Goal: Transaction & Acquisition: Subscribe to service/newsletter

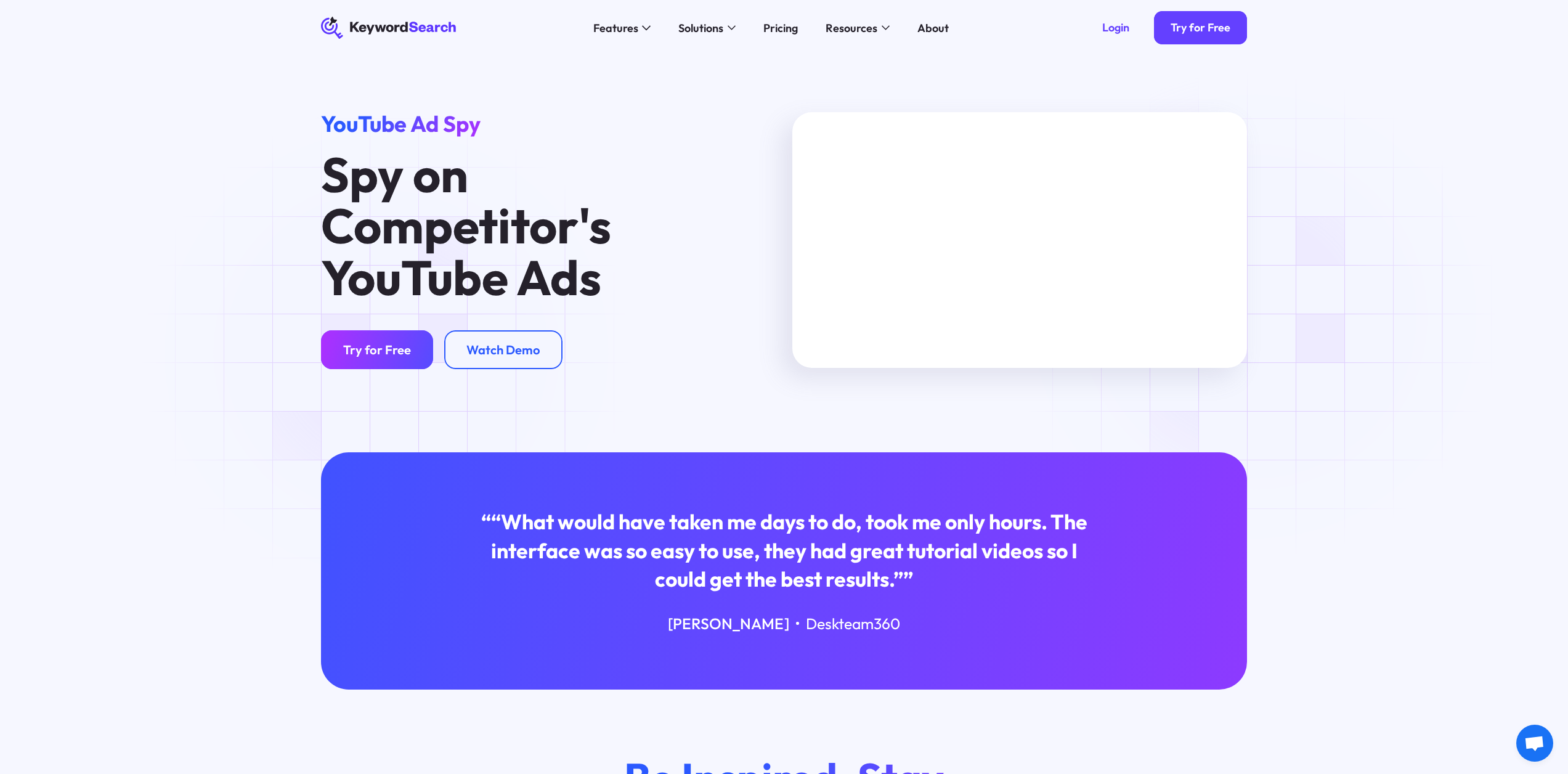
click at [389, 357] on div "Try for Free" at bounding box center [377, 350] width 68 height 15
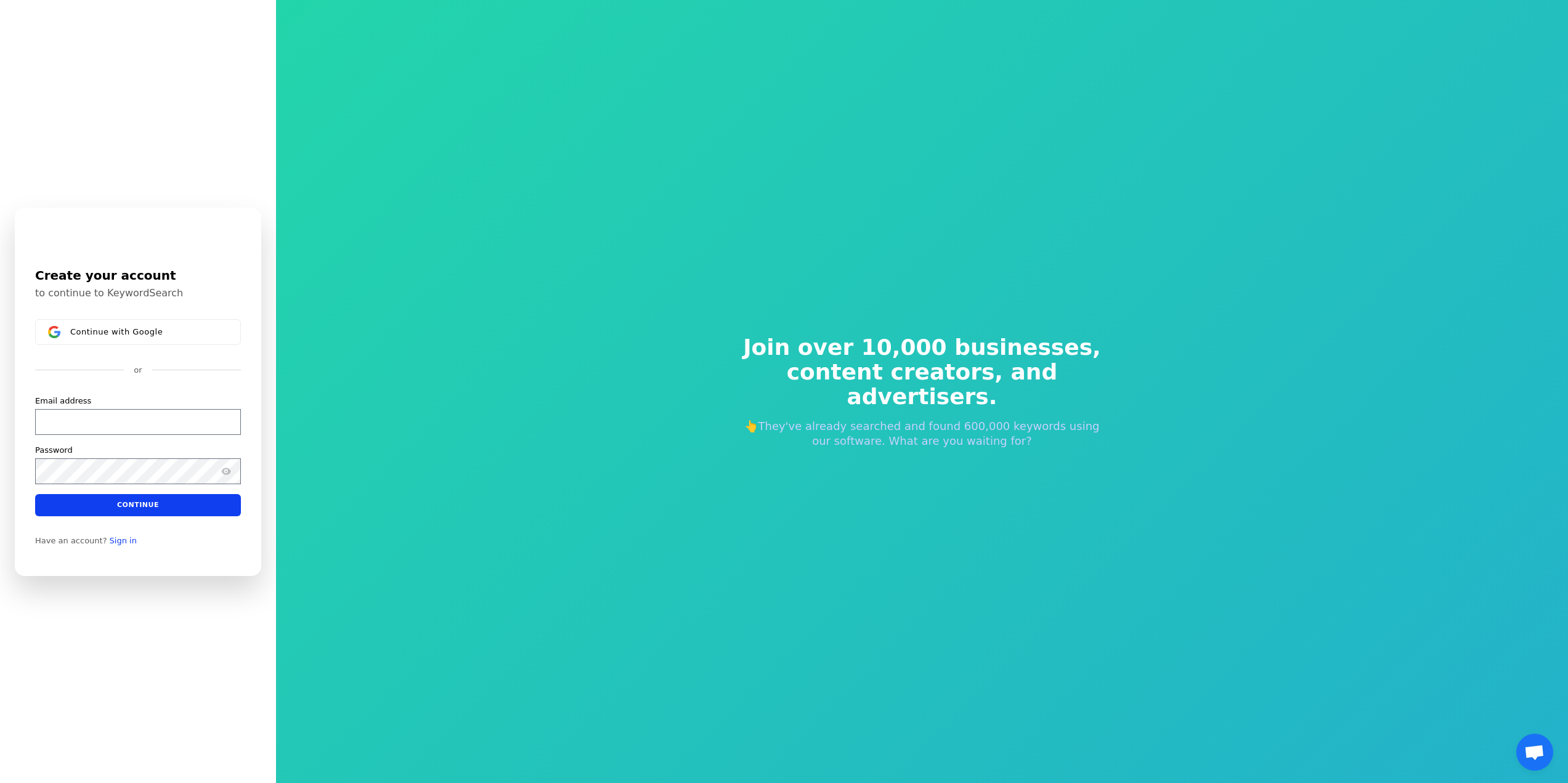
drag, startPoint x: 852, startPoint y: 344, endPoint x: 851, endPoint y: 404, distance: 60.0
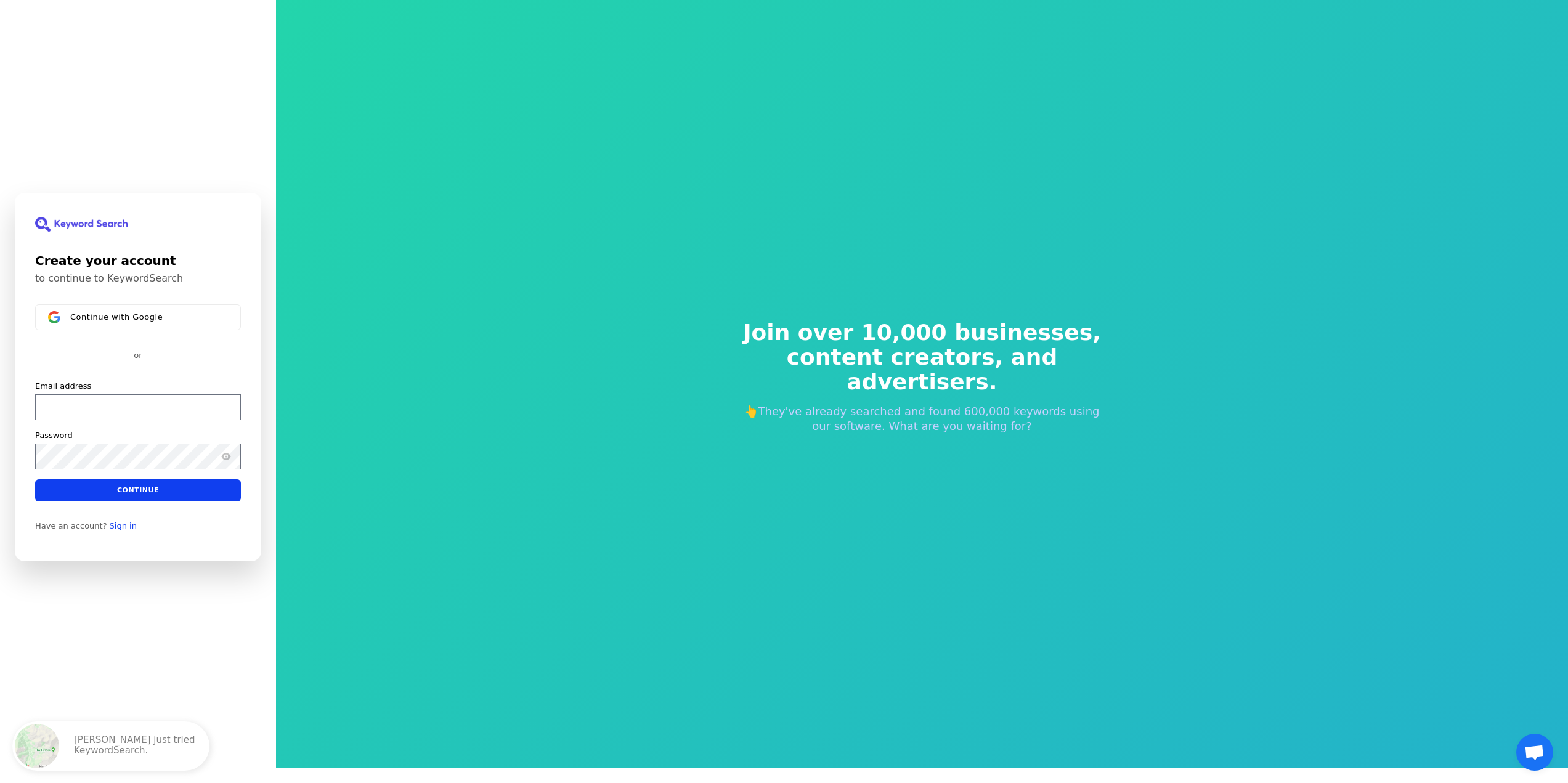
drag, startPoint x: 529, startPoint y: 330, endPoint x: 501, endPoint y: 414, distance: 88.5
click at [122, 414] on input "Email address" at bounding box center [138, 407] width 206 height 26
click at [122, 417] on input "Email address" at bounding box center [138, 407] width 206 height 26
click at [107, 387] on div "Email address" at bounding box center [138, 386] width 206 height 11
click at [113, 411] on input "Email address" at bounding box center [138, 407] width 206 height 26
